Goal: Task Accomplishment & Management: Complete application form

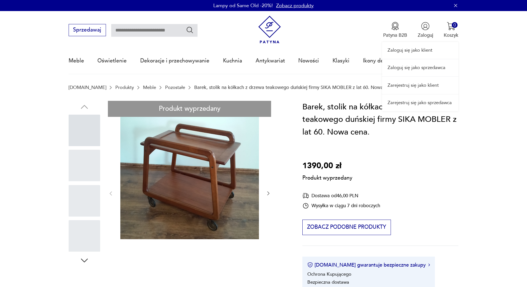
click at [422, 103] on link "Zarejestruj się jako sprzedawca" at bounding box center [420, 103] width 76 height 17
